Goal: Task Accomplishment & Management: Complete application form

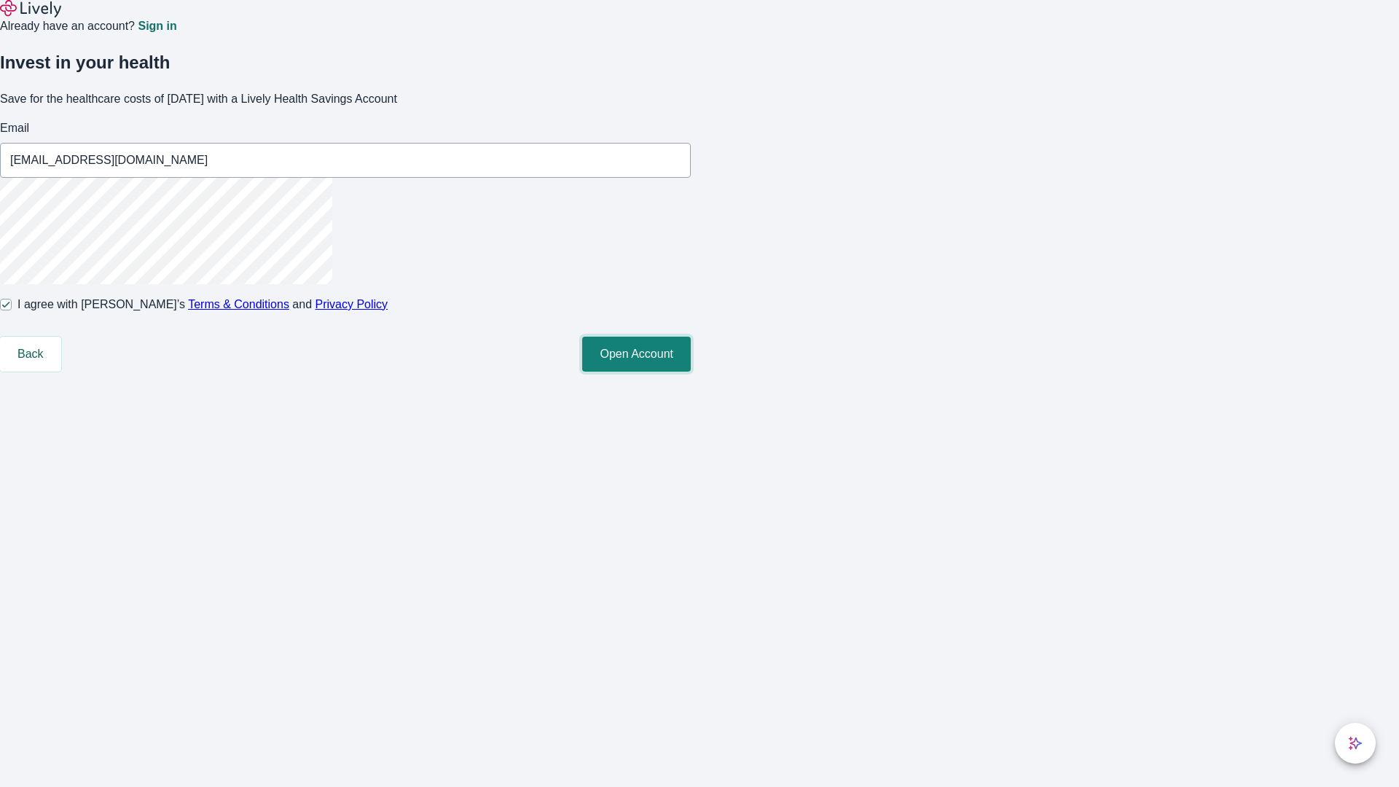
click at [691, 371] on button "Open Account" at bounding box center [636, 354] width 109 height 35
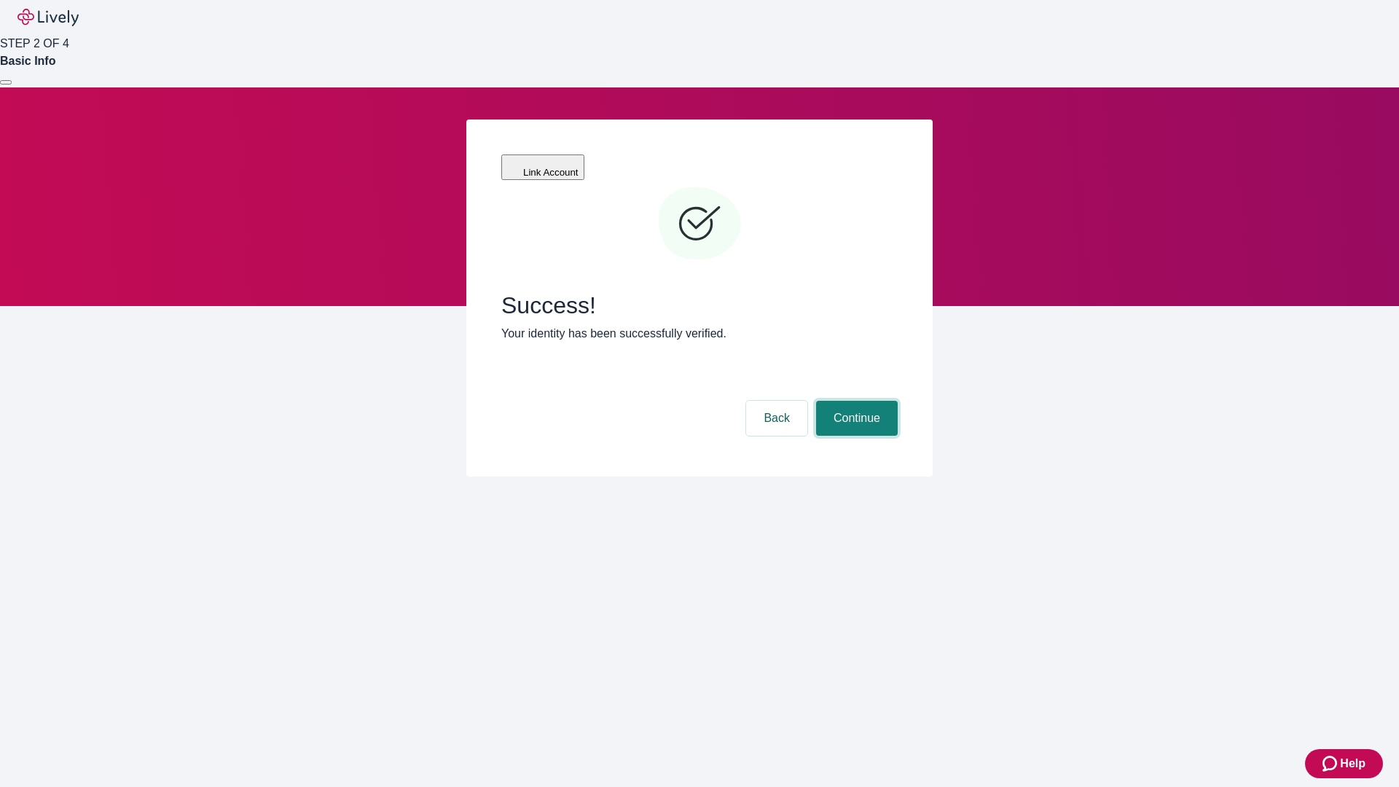
click at [854, 401] on button "Continue" at bounding box center [857, 418] width 82 height 35
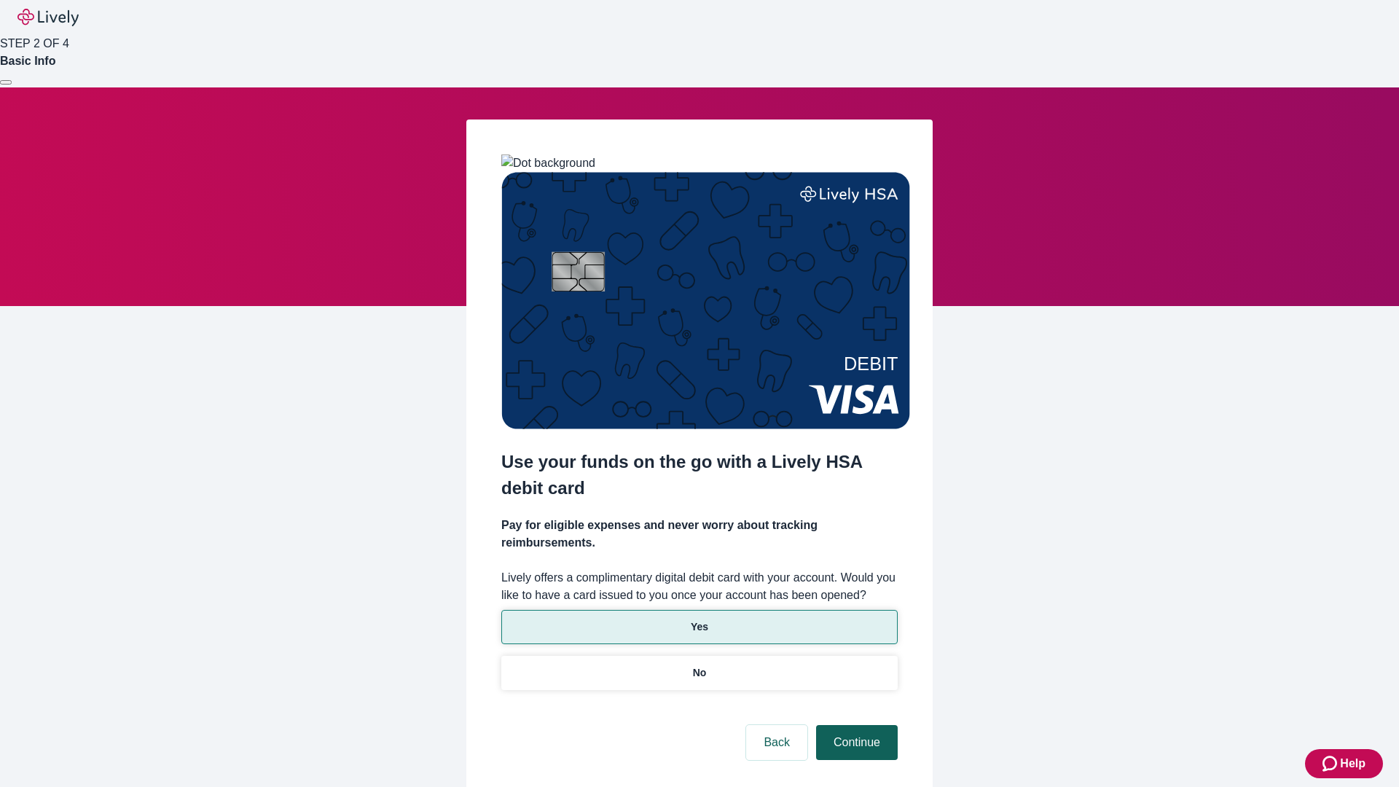
click at [699, 665] on p "No" at bounding box center [700, 672] width 14 height 15
click at [854, 725] on button "Continue" at bounding box center [857, 742] width 82 height 35
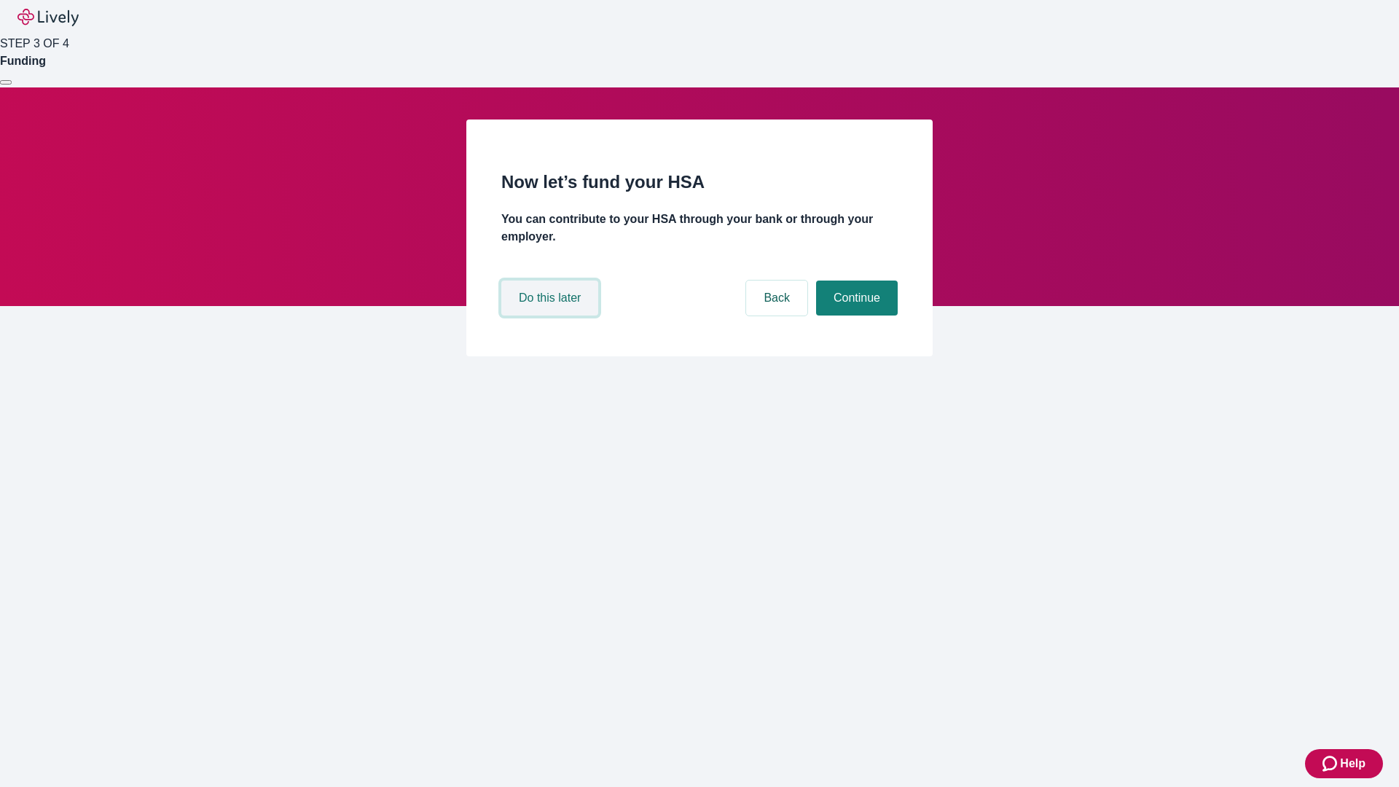
click at [551, 315] on button "Do this later" at bounding box center [549, 297] width 97 height 35
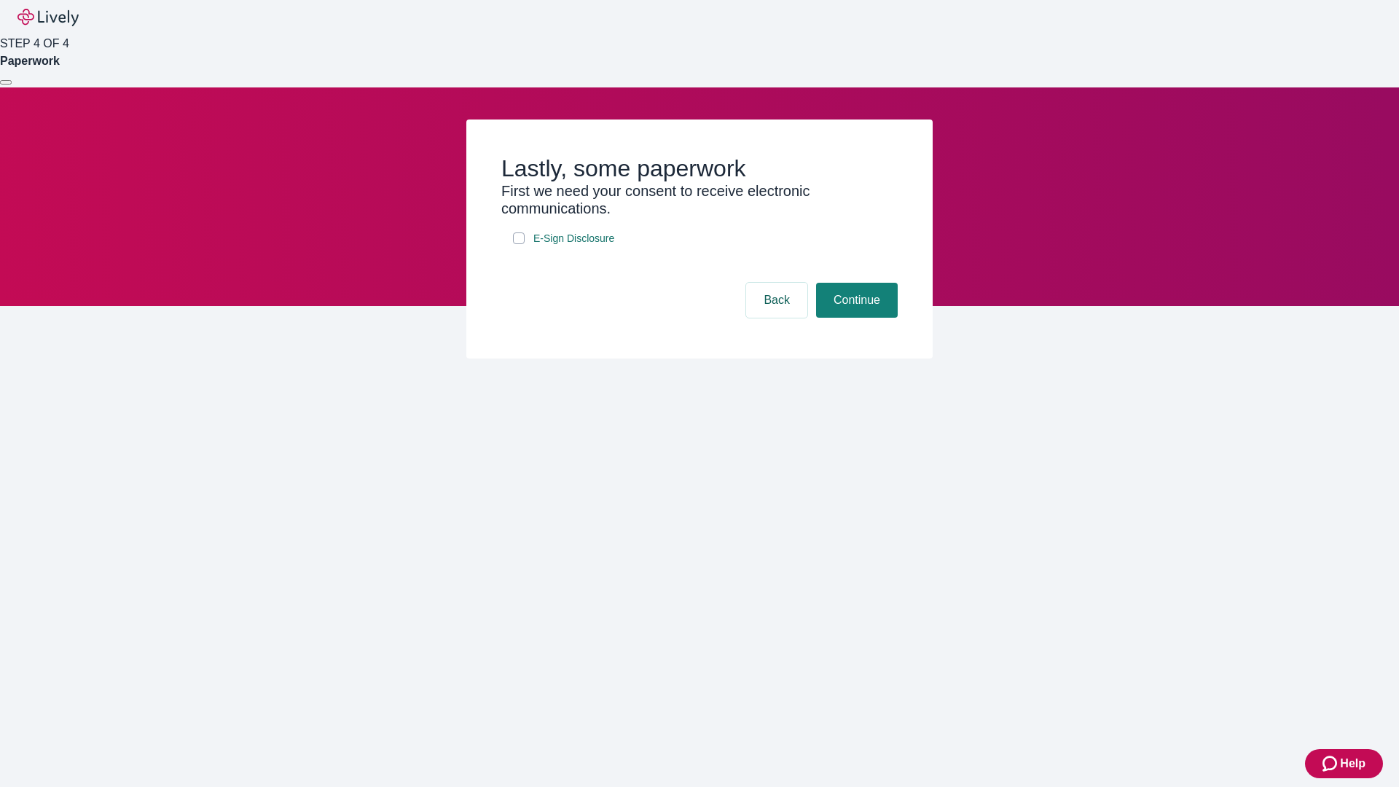
click at [519, 244] on input "E-Sign Disclosure" at bounding box center [519, 238] width 12 height 12
checkbox input "true"
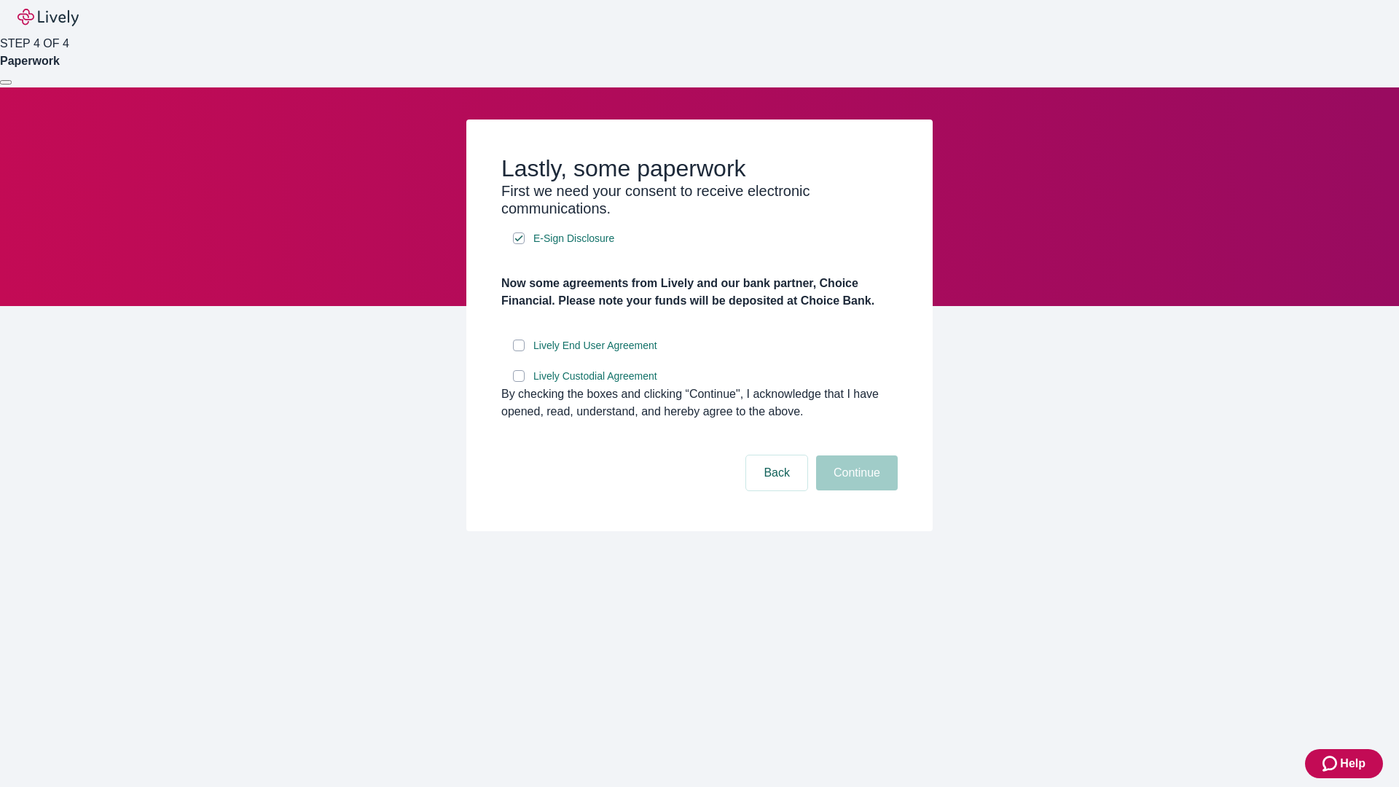
click at [519, 351] on input "Lively End User Agreement" at bounding box center [519, 345] width 12 height 12
checkbox input "true"
click at [519, 382] on input "Lively Custodial Agreement" at bounding box center [519, 376] width 12 height 12
checkbox input "true"
click at [854, 490] on button "Continue" at bounding box center [857, 472] width 82 height 35
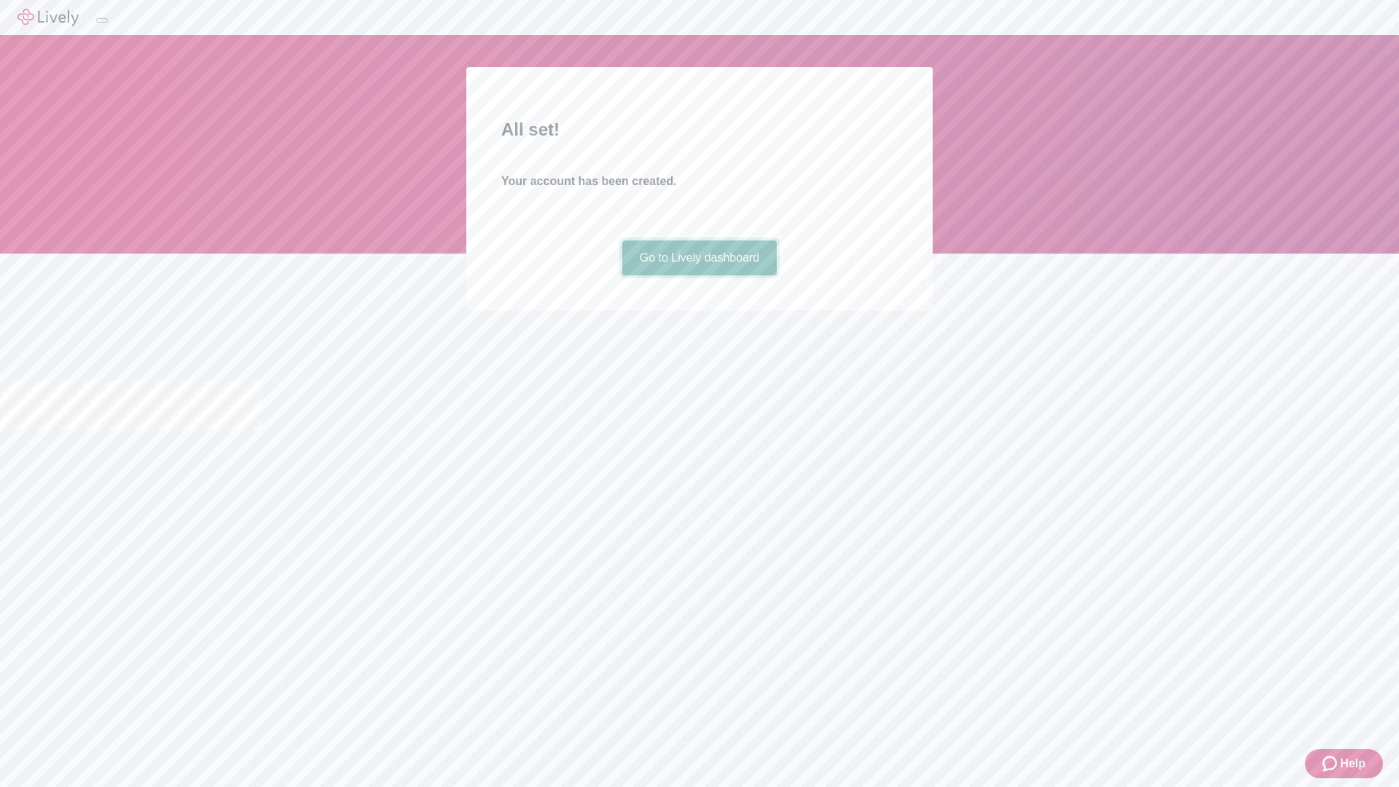
click at [699, 275] on link "Go to Lively dashboard" at bounding box center [699, 257] width 155 height 35
